Goal: Task Accomplishment & Management: Manage account settings

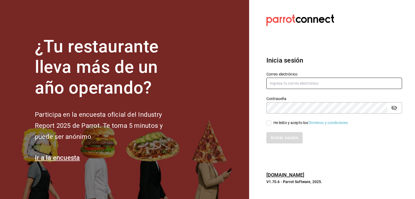
click at [293, 79] on input "text" at bounding box center [334, 83] width 136 height 11
click at [290, 88] on input "text" at bounding box center [334, 83] width 136 height 11
type input "[EMAIL_ADDRESS][DOMAIN_NAME]"
click at [269, 122] on input "He leído y acepto los Términos y condiciones." at bounding box center [268, 123] width 5 height 5
checkbox input "true"
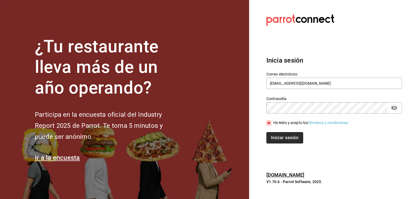
click at [280, 141] on button "Iniciar sesión" at bounding box center [284, 137] width 37 height 11
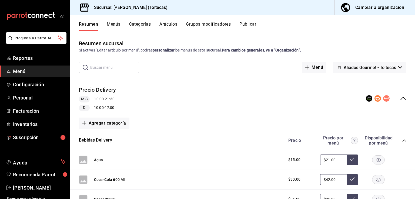
click at [213, 24] on button "Grupos modificadores" at bounding box center [208, 26] width 45 height 9
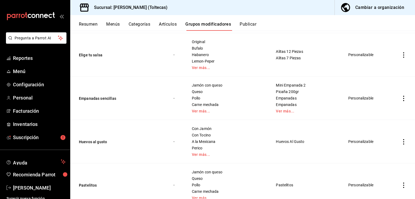
scroll to position [641, 0]
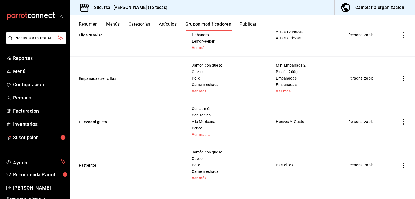
click at [403, 123] on icon "actions" at bounding box center [403, 121] width 1 height 5
click at [375, 134] on div at bounding box center [371, 134] width 10 height 6
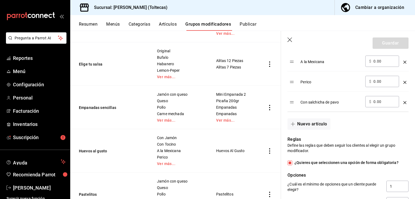
scroll to position [243, 0]
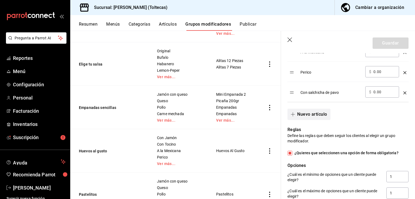
click at [308, 113] on button "Nuevo artículo" at bounding box center [308, 114] width 43 height 11
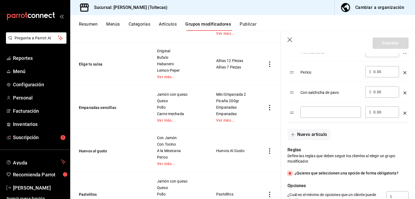
click at [310, 112] on input "optionsTable" at bounding box center [330, 112] width 53 height 5
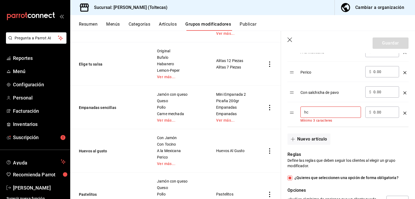
type input "h"
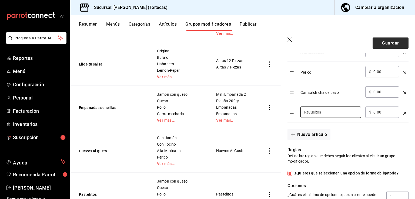
type input "Revueltos"
click at [381, 42] on button "Guardar" at bounding box center [390, 43] width 36 height 11
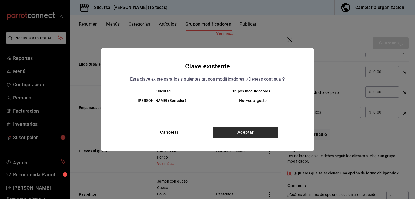
click at [246, 131] on button "Aceptar" at bounding box center [245, 132] width 65 height 11
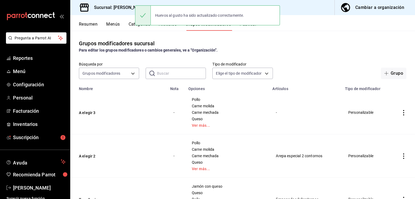
click at [251, 27] on div "Huevos al gusto ha sido actualizado correctamente." at bounding box center [207, 15] width 145 height 23
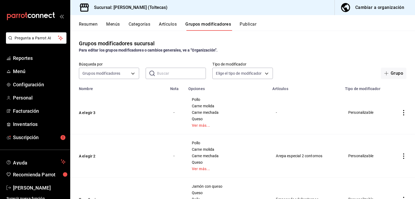
click at [251, 25] on button "Publicar" at bounding box center [248, 26] width 17 height 9
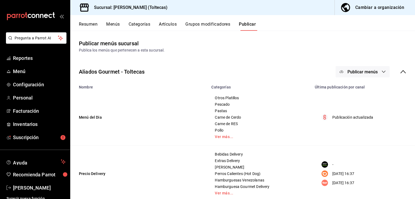
click at [369, 72] on span "Publicar menús" at bounding box center [362, 71] width 30 height 5
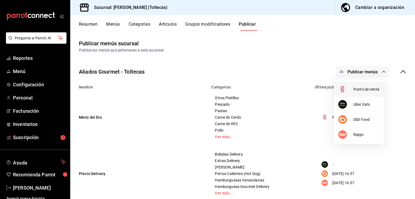
click at [350, 88] on div at bounding box center [345, 89] width 15 height 9
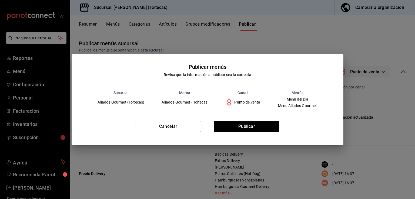
click at [263, 135] on div "Cancelar Publicar" at bounding box center [207, 128] width 271 height 33
click at [259, 129] on button "Publicar" at bounding box center [246, 126] width 65 height 11
